Goal: Task Accomplishment & Management: Manage account settings

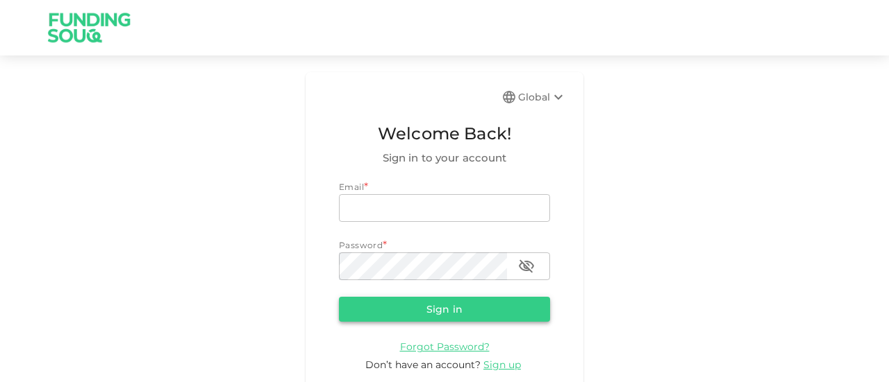
type input "[EMAIL_ADDRESS][DOMAIN_NAME]"
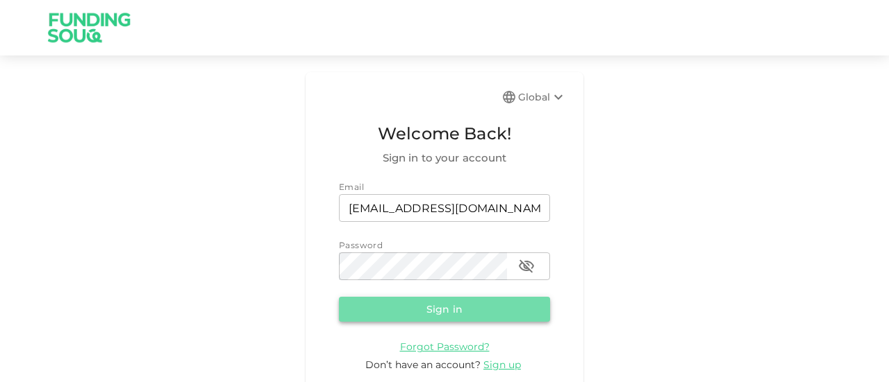
click at [446, 306] on button "Sign in" at bounding box center [444, 309] width 211 height 25
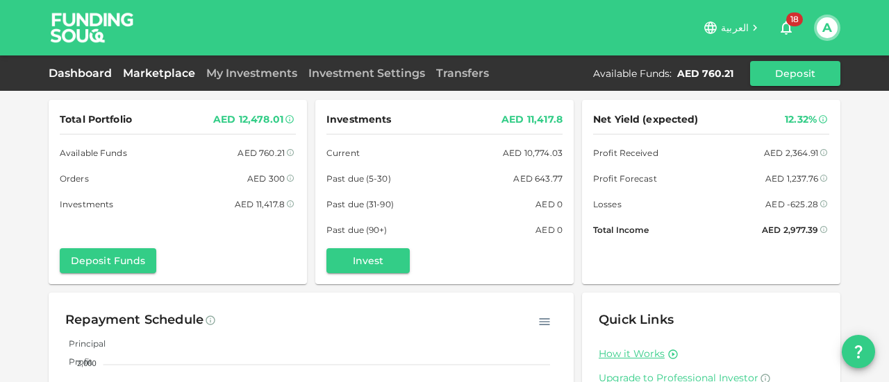
click at [160, 70] on link "Marketplace" at bounding box center [158, 73] width 83 height 13
